Goal: Complete application form

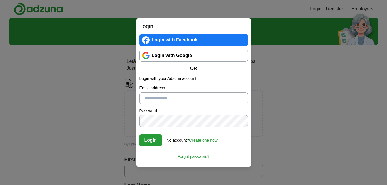
click at [175, 98] on input "Email address" at bounding box center [193, 98] width 108 height 12
type input "**********"
click at [197, 139] on link "Create one now" at bounding box center [203, 140] width 29 height 5
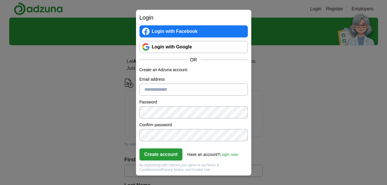
click at [178, 90] on input "Email address" at bounding box center [193, 89] width 108 height 12
type input "**********"
click button "Create account" at bounding box center [160, 154] width 43 height 12
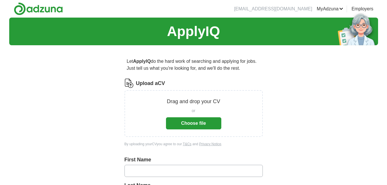
click at [184, 126] on button "Choose file" at bounding box center [193, 123] width 55 height 12
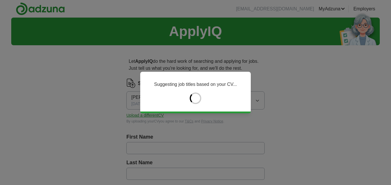
type input "*******"
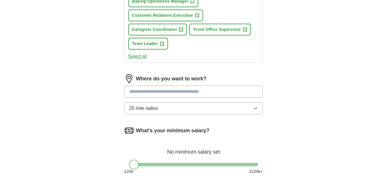
scroll to position [268, 0]
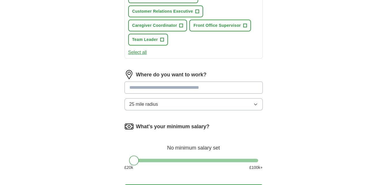
click at [141, 52] on button "Select all" at bounding box center [137, 52] width 19 height 7
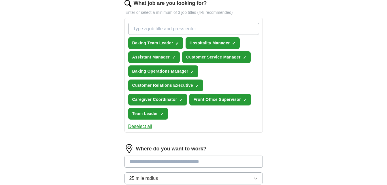
scroll to position [195, 0]
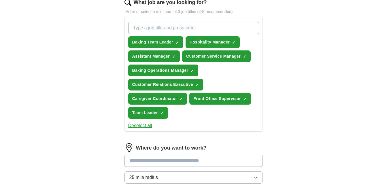
click at [232, 29] on input "What job are you looking for?" at bounding box center [193, 28] width 131 height 12
type input "customer service"
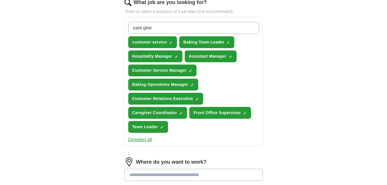
type input "care giver"
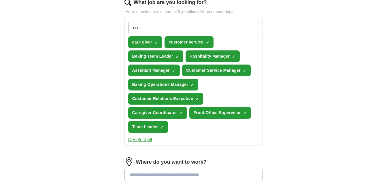
type input "c"
type input "front desk [PERSON_NAME]"
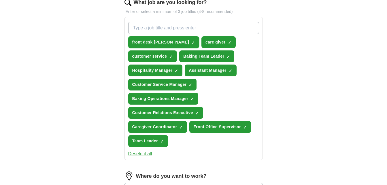
click at [0, 0] on span "×" at bounding box center [0, 0] width 0 height 0
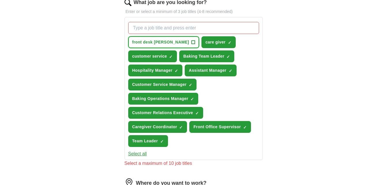
click at [162, 43] on span "front desk [PERSON_NAME]" at bounding box center [160, 42] width 57 height 6
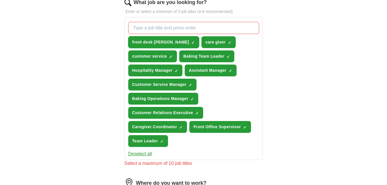
click at [0, 0] on span "×" at bounding box center [0, 0] width 0 height 0
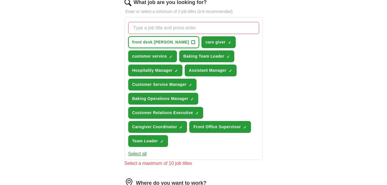
click at [191, 41] on span "+" at bounding box center [192, 42] width 3 height 5
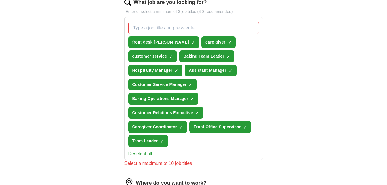
click at [0, 0] on span "×" at bounding box center [0, 0] width 0 height 0
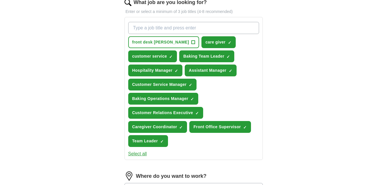
click at [158, 30] on input "What job are you looking for?" at bounding box center [193, 28] width 131 height 12
type input "front desk handler"
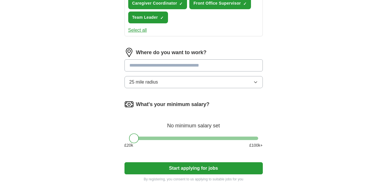
scroll to position [319, 0]
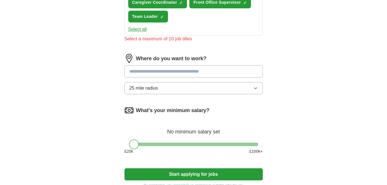
click at [209, 65] on input at bounding box center [193, 71] width 138 height 12
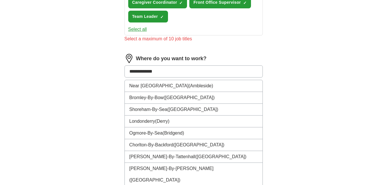
type input "**********"
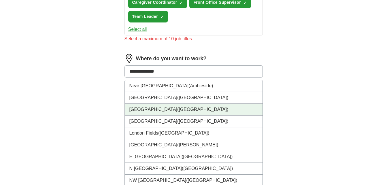
click at [138, 109] on li "[GEOGRAPHIC_DATA] ([GEOGRAPHIC_DATA])" at bounding box center [194, 110] width 138 height 12
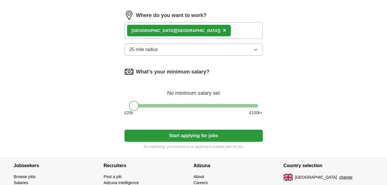
scroll to position [363, 0]
click at [151, 134] on button "Start applying for jobs" at bounding box center [193, 135] width 138 height 12
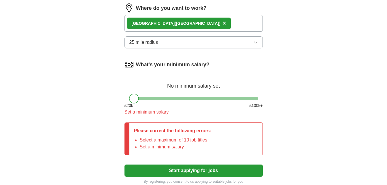
scroll to position [386, 0]
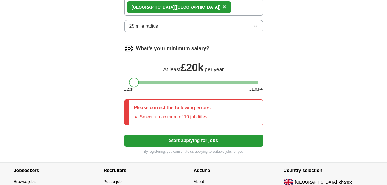
click at [136, 82] on div at bounding box center [134, 82] width 10 height 10
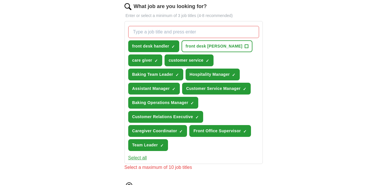
scroll to position [198, 0]
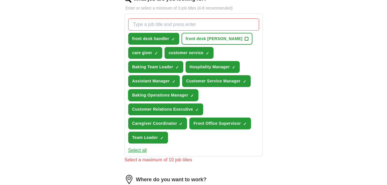
click at [0, 0] on span "×" at bounding box center [0, 0] width 0 height 0
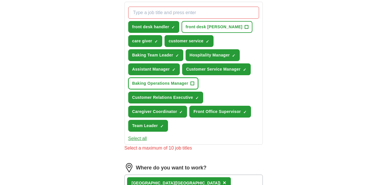
scroll to position [209, 0]
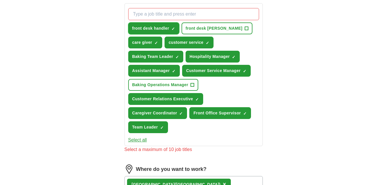
click at [0, 0] on span "×" at bounding box center [0, 0] width 0 height 0
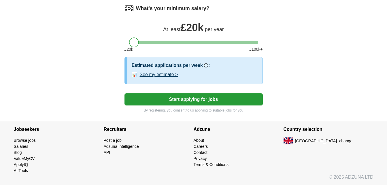
scroll to position [419, 0]
click at [247, 104] on button "Start applying for jobs" at bounding box center [193, 99] width 138 height 12
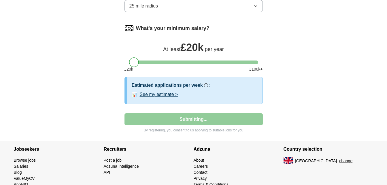
select select "**"
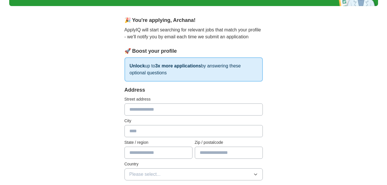
scroll to position [66, 0]
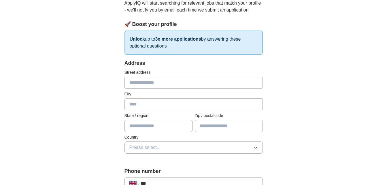
click at [233, 85] on input "text" at bounding box center [193, 83] width 138 height 12
click at [209, 127] on input "text" at bounding box center [229, 126] width 68 height 12
type input "*******"
click at [231, 79] on input "text" at bounding box center [193, 83] width 138 height 12
type input "**********"
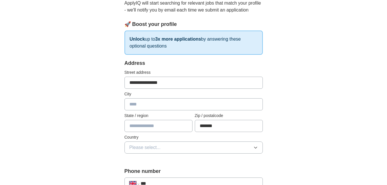
click at [216, 100] on input "text" at bounding box center [193, 104] width 138 height 12
type input "********"
click at [178, 126] on input "text" at bounding box center [158, 126] width 68 height 12
type input "**********"
click at [188, 147] on button "Please select..." at bounding box center [193, 147] width 138 height 12
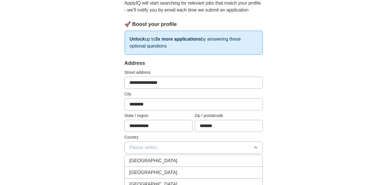
click at [187, 165] on li "[GEOGRAPHIC_DATA]" at bounding box center [194, 161] width 138 height 12
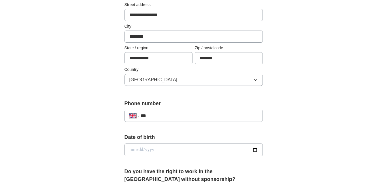
scroll to position [151, 0]
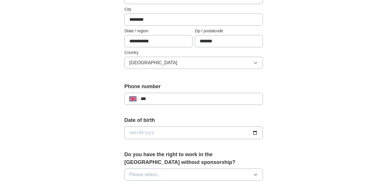
click at [220, 96] on input "***" at bounding box center [198, 98] width 117 height 7
type input "**********"
click at [253, 131] on input "date" at bounding box center [193, 132] width 138 height 13
type input "**********"
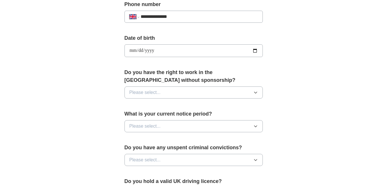
scroll to position [231, 0]
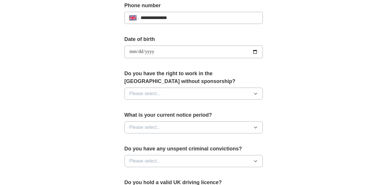
click at [231, 93] on button "Please select..." at bounding box center [193, 94] width 138 height 12
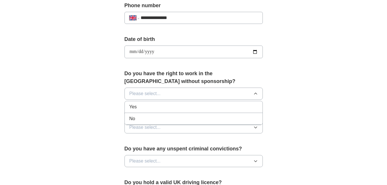
click at [205, 108] on div "Yes" at bounding box center [193, 106] width 128 height 7
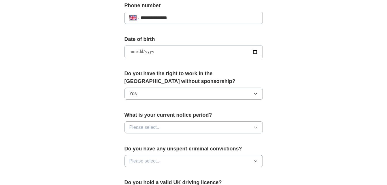
click at [209, 124] on button "Please select..." at bounding box center [193, 127] width 138 height 12
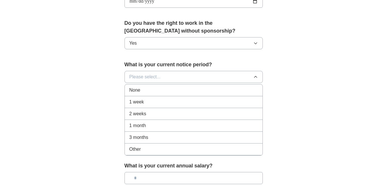
scroll to position [284, 0]
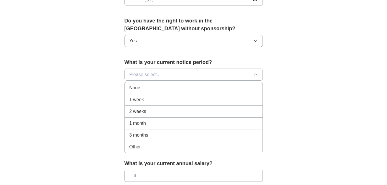
click at [188, 111] on div "2 weeks" at bounding box center [193, 111] width 128 height 7
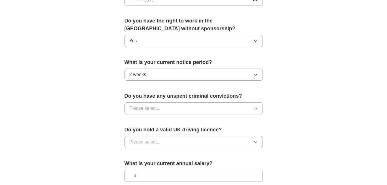
click at [191, 110] on button "Please select..." at bounding box center [193, 108] width 138 height 12
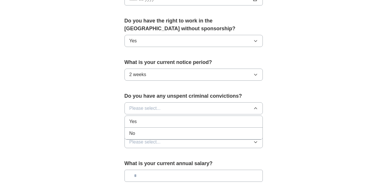
click at [165, 137] on li "No" at bounding box center [194, 134] width 138 height 12
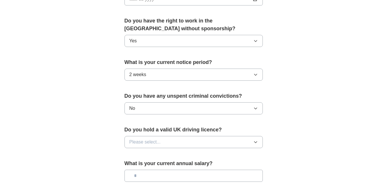
click at [172, 143] on button "Please select..." at bounding box center [193, 142] width 138 height 12
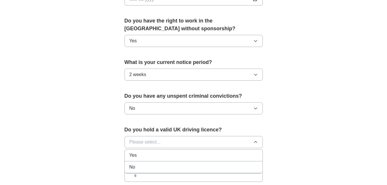
click at [170, 167] on div "No" at bounding box center [193, 167] width 128 height 7
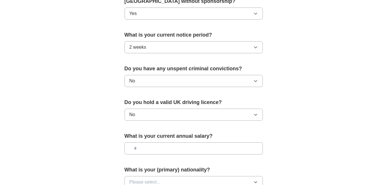
scroll to position [326, 0]
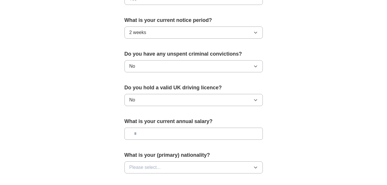
click at [173, 135] on input "text" at bounding box center [193, 134] width 138 height 12
type input "**"
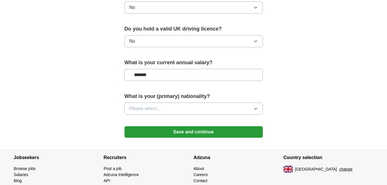
scroll to position [385, 0]
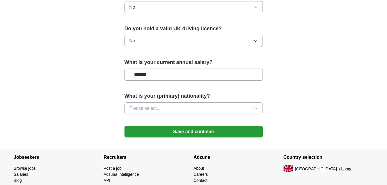
type input "*******"
click at [181, 111] on button "Please select..." at bounding box center [193, 108] width 138 height 12
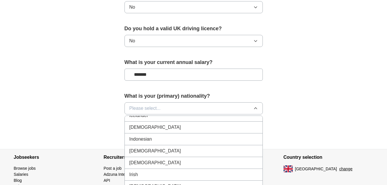
scroll to position [938, 0]
click at [223, 128] on div "[DEMOGRAPHIC_DATA]" at bounding box center [193, 127] width 128 height 7
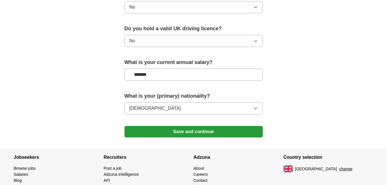
click at [221, 132] on button "Save and continue" at bounding box center [193, 132] width 138 height 12
